Goal: Task Accomplishment & Management: Use online tool/utility

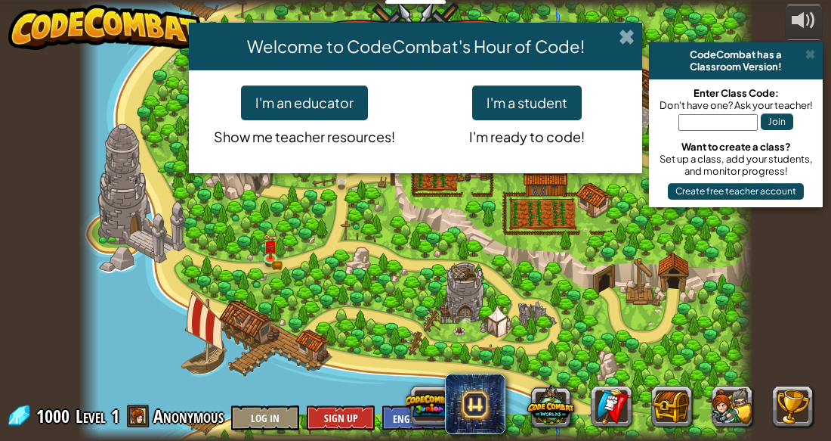
click at [628, 36] on span at bounding box center [627, 37] width 16 height 16
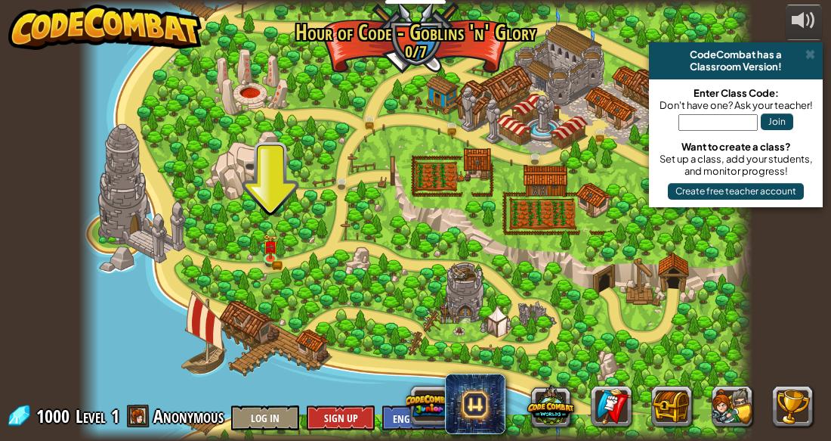
click at [504, 76] on div at bounding box center [416, 220] width 674 height 441
click at [273, 251] on img at bounding box center [270, 240] width 15 height 33
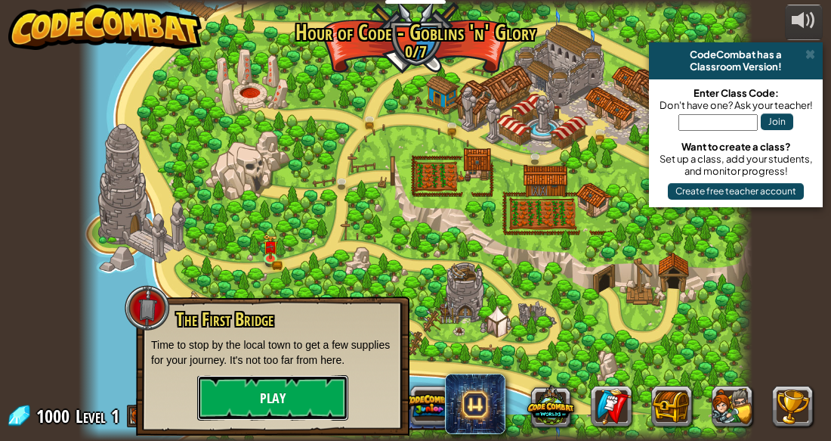
click at [295, 388] on button "Play" at bounding box center [272, 397] width 151 height 45
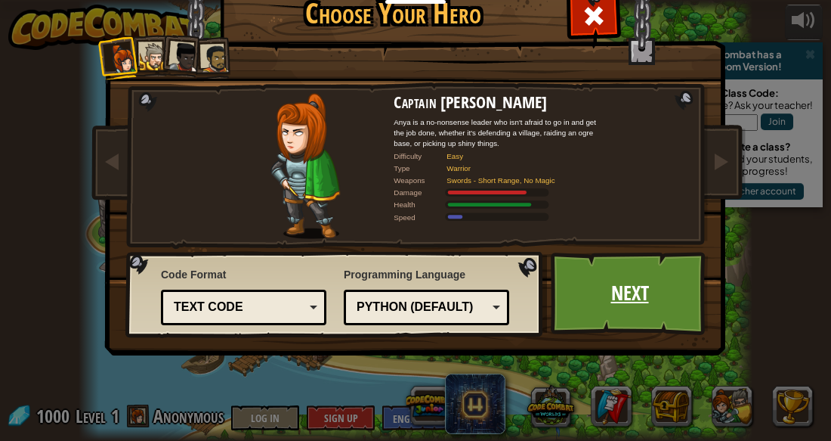
click at [620, 319] on link "Next" at bounding box center [630, 293] width 158 height 83
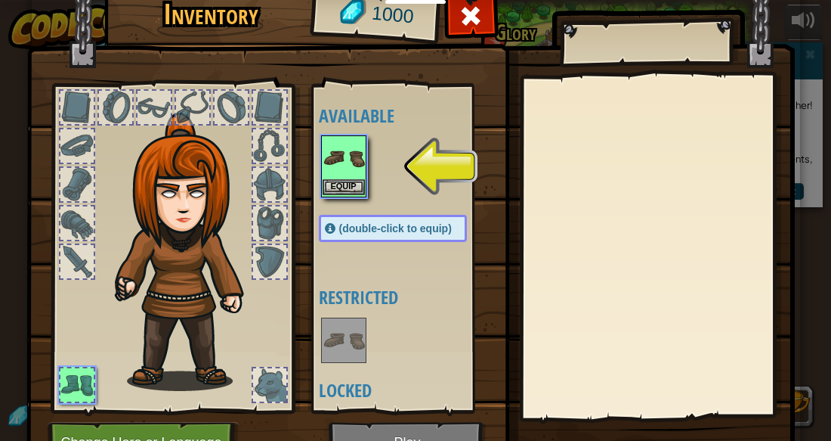
click at [357, 166] on img at bounding box center [344, 158] width 42 height 42
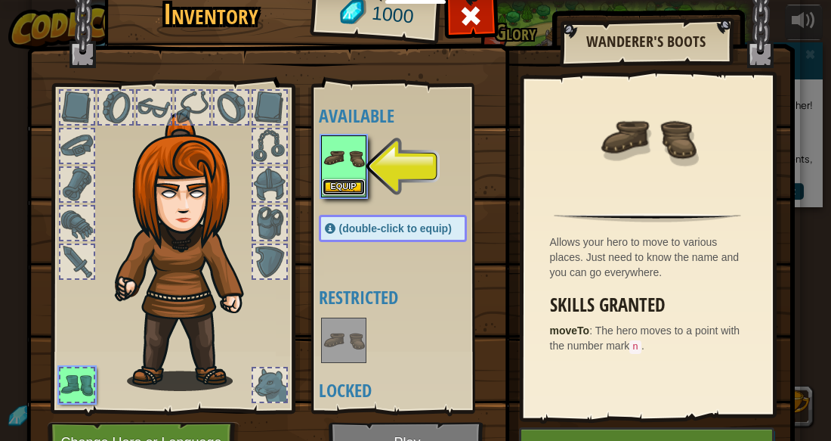
click at [354, 184] on button "Equip" at bounding box center [344, 187] width 42 height 16
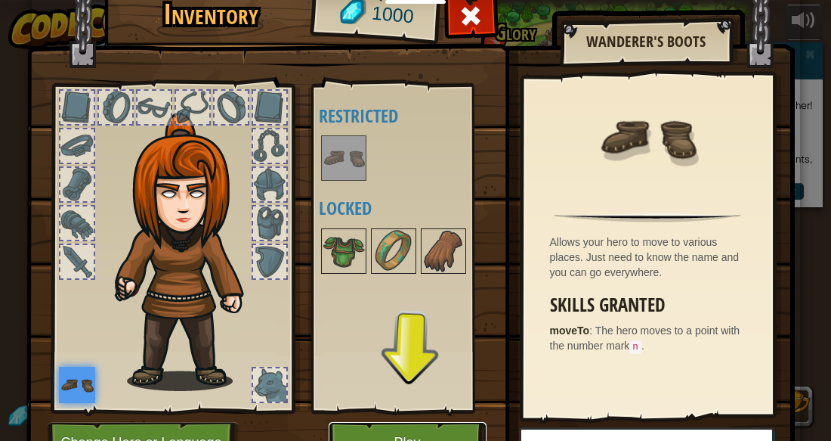
click at [369, 426] on button "Play" at bounding box center [408, 443] width 158 height 42
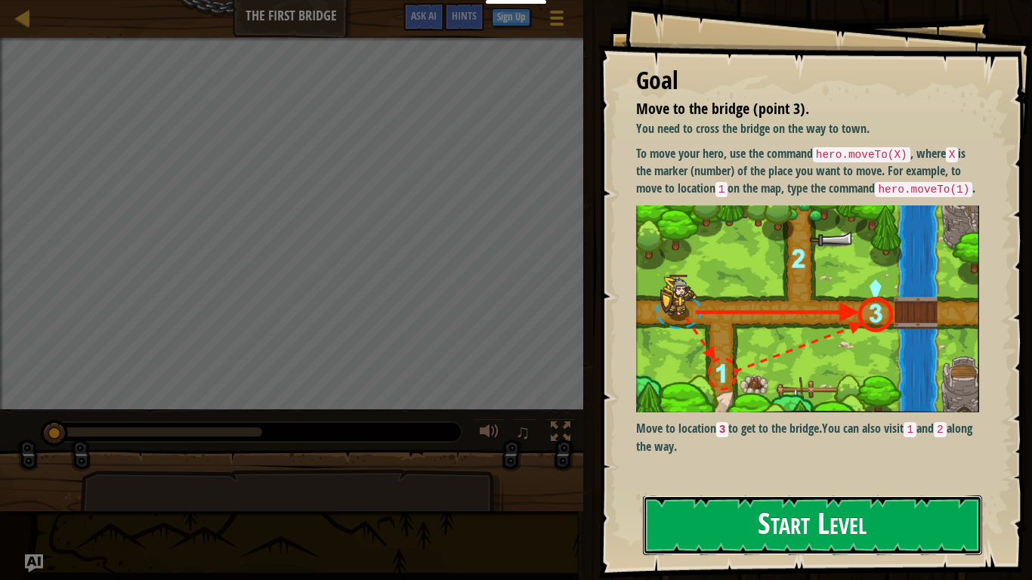
click at [757, 440] on button "Start Level" at bounding box center [812, 526] width 339 height 60
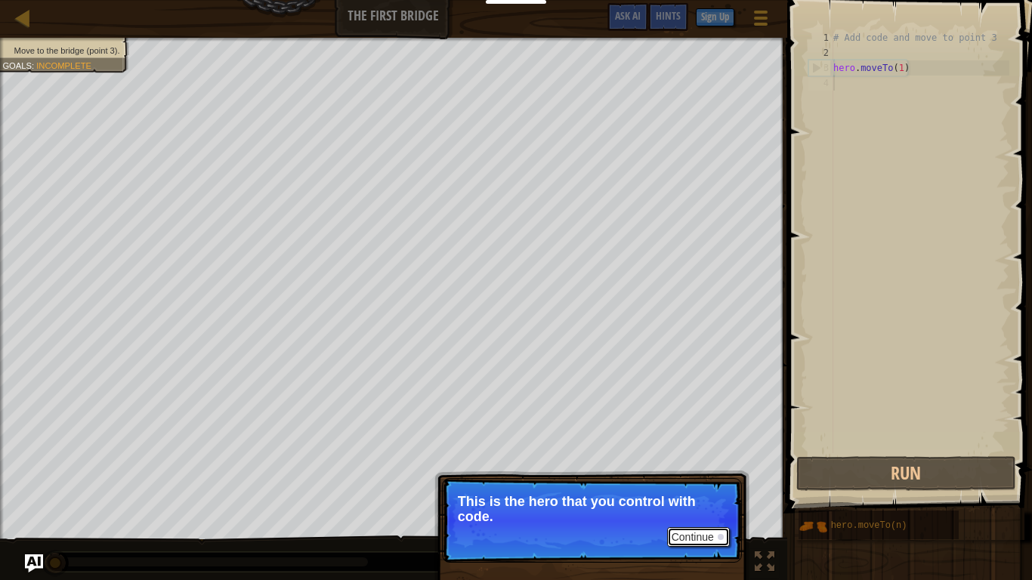
click at [722, 440] on button "Continue" at bounding box center [698, 537] width 63 height 20
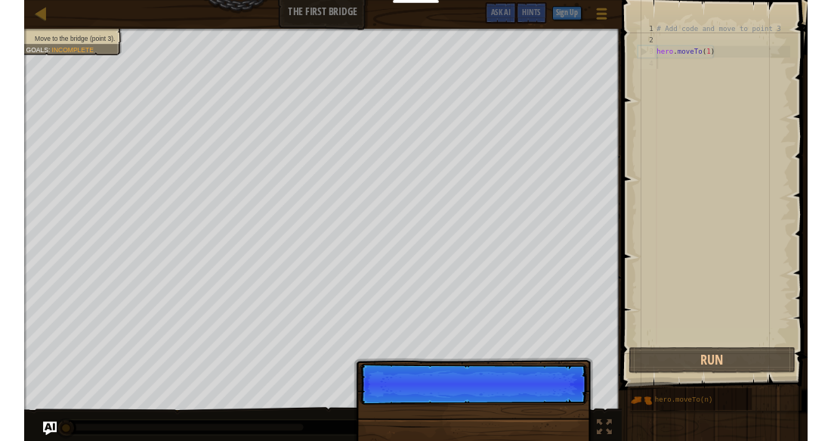
scroll to position [7, 0]
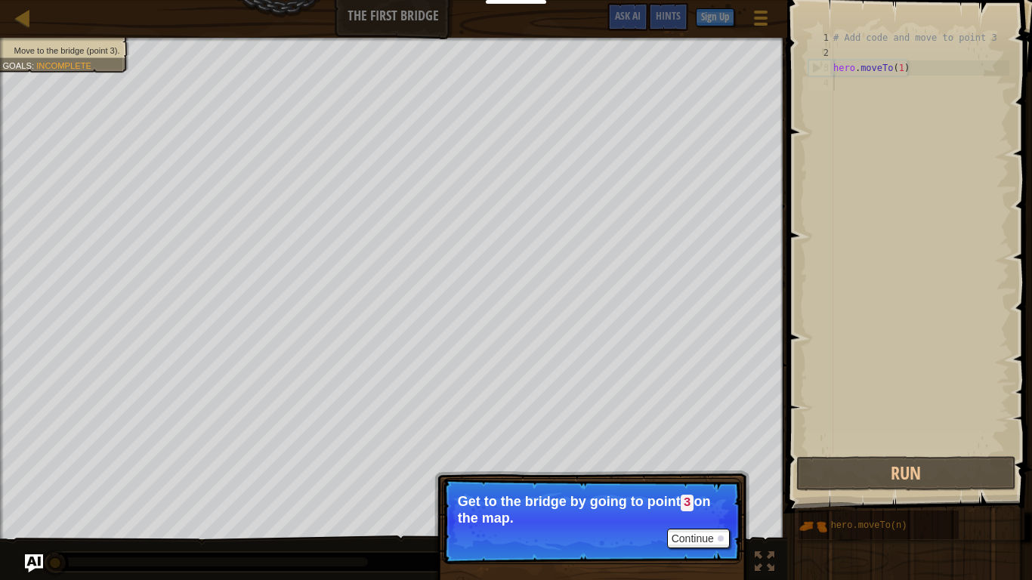
click at [672, 440] on div "Continue Get to the bridge by going to point 3 on the map." at bounding box center [591, 590] width 315 height 224
click at [684, 440] on button "Continue" at bounding box center [698, 539] width 63 height 20
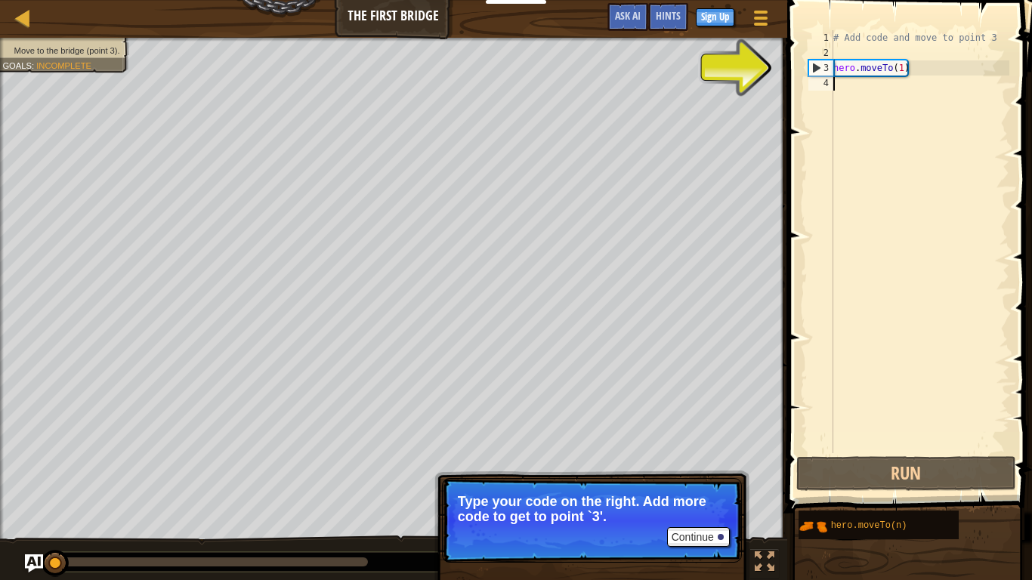
click at [830, 81] on div "# Add code and move to point 3 hero . moveTo ( 1 )" at bounding box center [919, 256] width 179 height 453
click at [830, 64] on div "3" at bounding box center [821, 67] width 24 height 15
type textarea "hero.moveTo(1)"
click at [830, 69] on div "# Add code and move to point 3 hero . moveTo ( 1 )" at bounding box center [919, 256] width 179 height 453
click at [830, 100] on div "# Add code and move to point 3 hero . moveTo ( 1 )" at bounding box center [919, 256] width 179 height 453
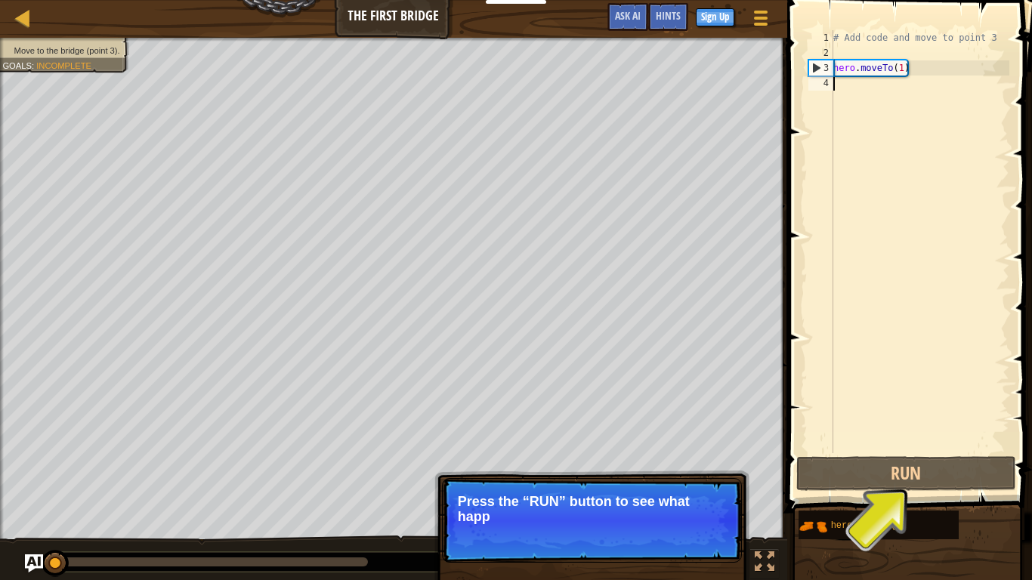
click at [830, 76] on div "# Add code and move to point 3 hero . moveTo ( 1 )" at bounding box center [919, 256] width 179 height 453
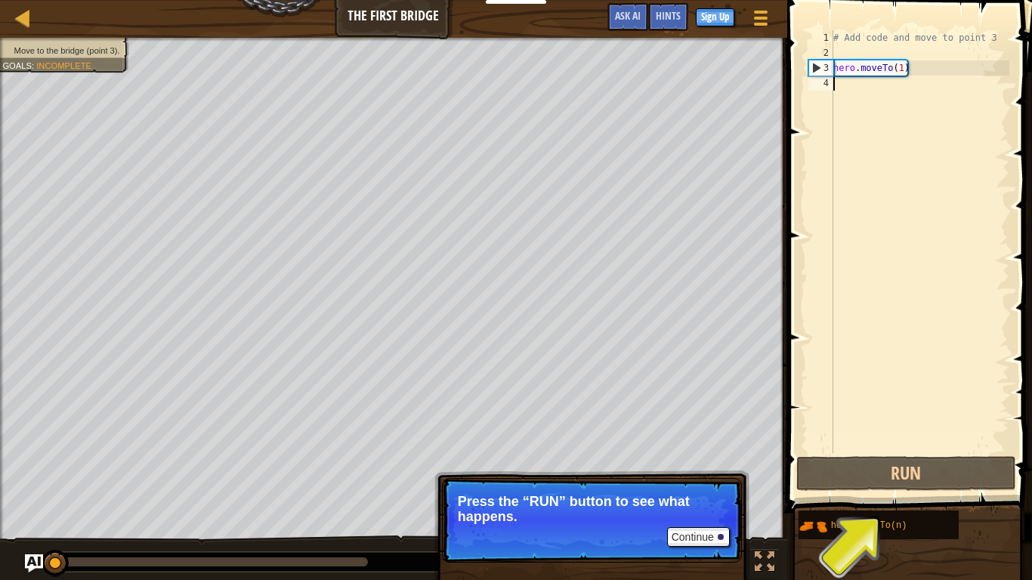
click at [812, 64] on div "3" at bounding box center [821, 67] width 24 height 15
click at [815, 64] on div "3" at bounding box center [821, 67] width 24 height 15
click at [819, 70] on div "3" at bounding box center [821, 67] width 24 height 15
type textarea "hero.moveTo(1)"
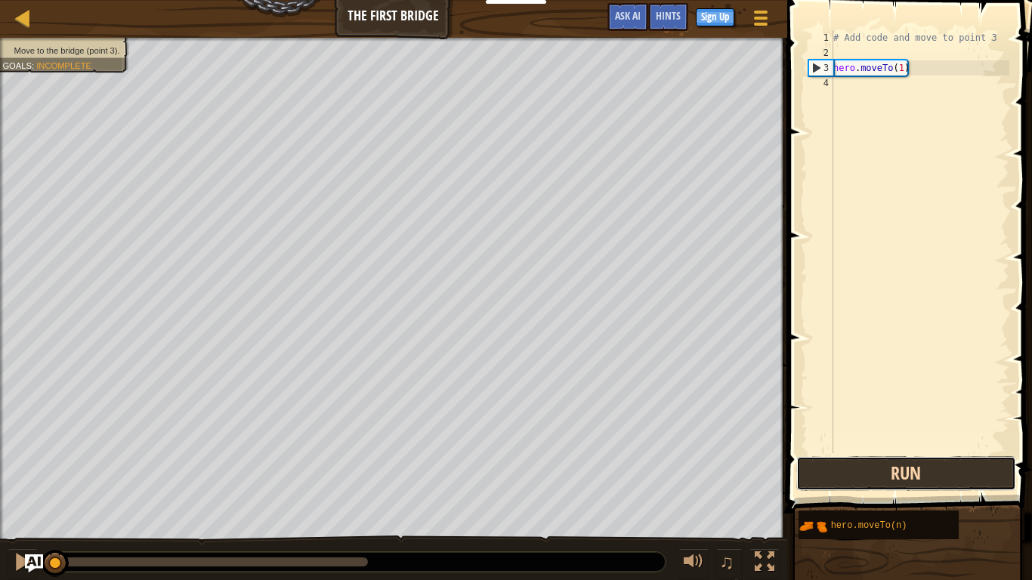
click at [830, 440] on button "Run" at bounding box center [906, 473] width 220 height 35
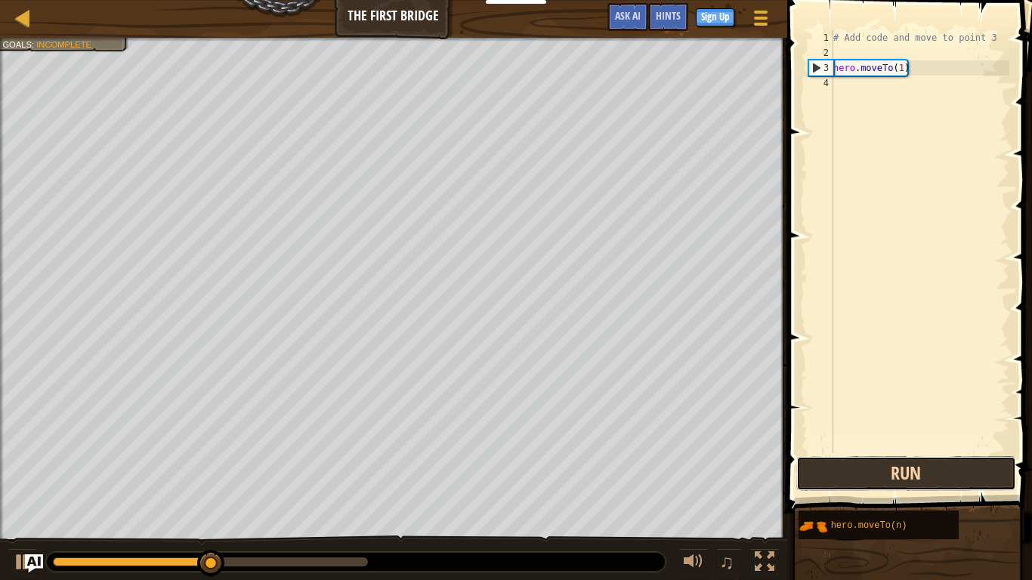
click at [830, 440] on button "Run" at bounding box center [906, 473] width 220 height 35
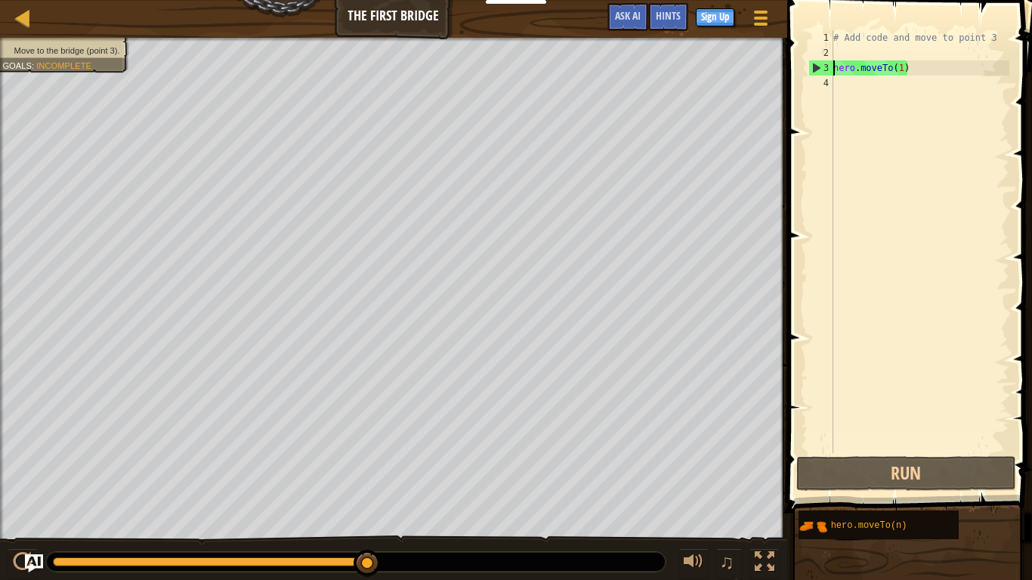
drag, startPoint x: 371, startPoint y: 556, endPoint x: 589, endPoint y: 572, distance: 218.9
